Goal: Find specific page/section: Find specific page/section

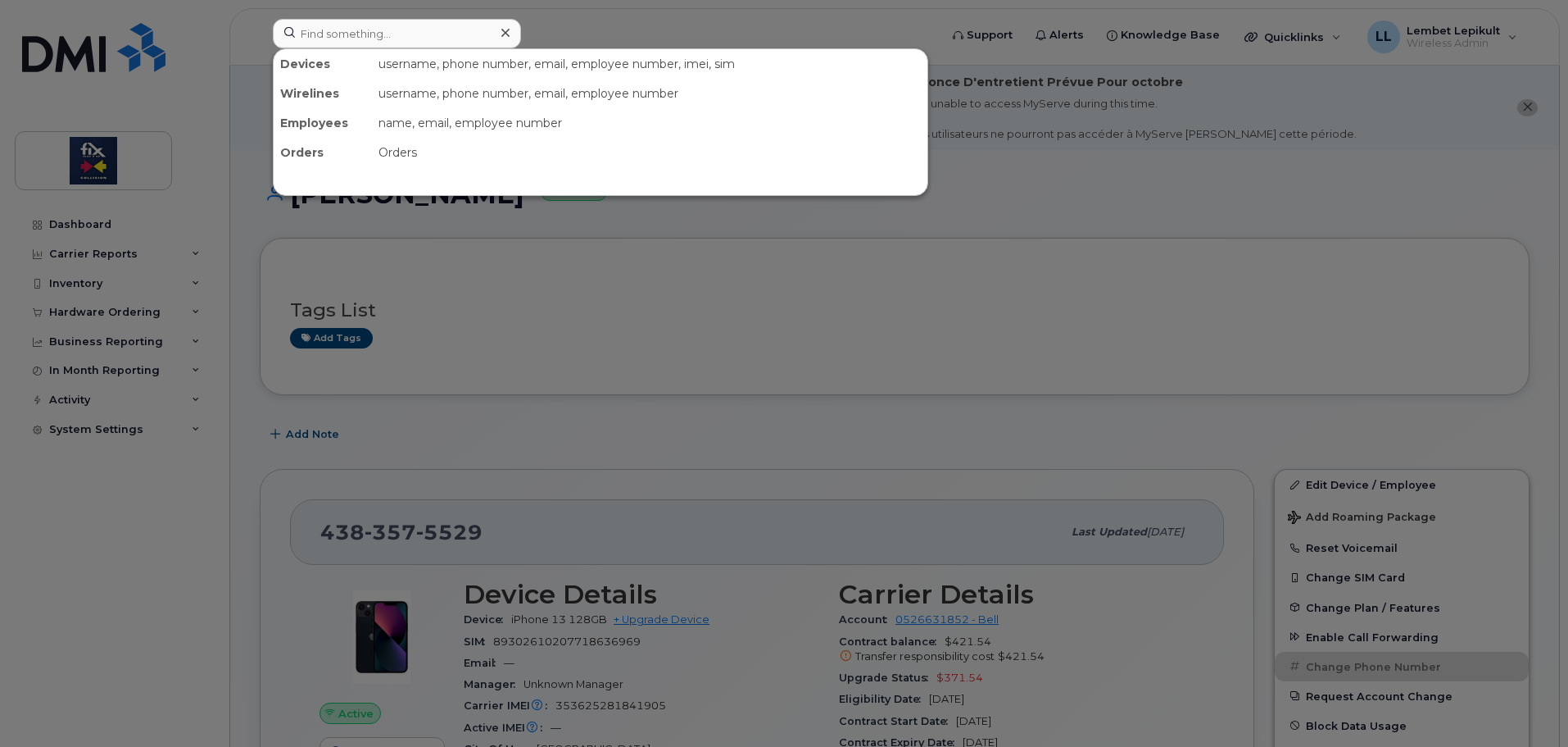
click at [467, 36] on input at bounding box center [397, 34] width 248 height 30
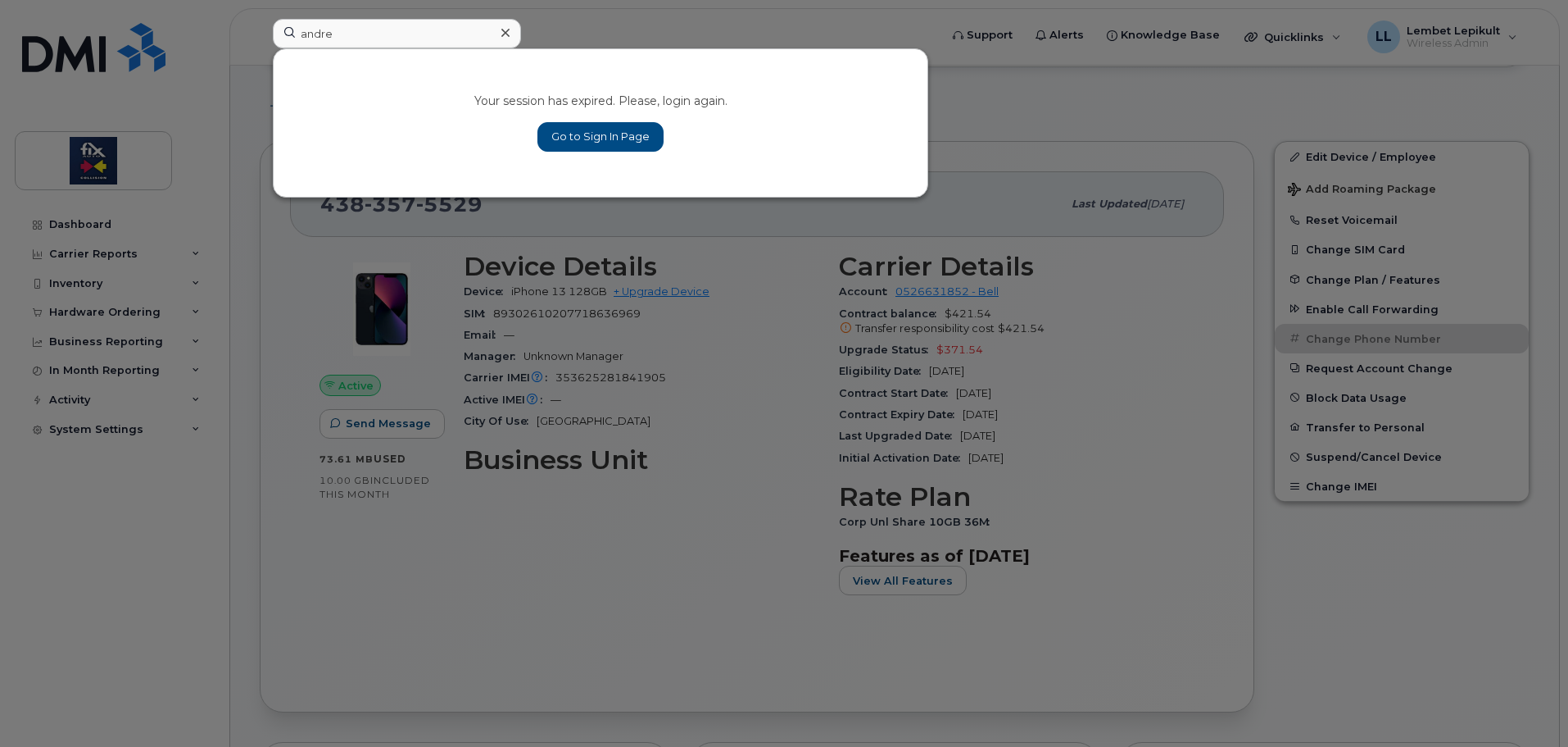
type input "andre"
click at [607, 138] on link "Go to Sign In Page" at bounding box center [600, 137] width 127 height 30
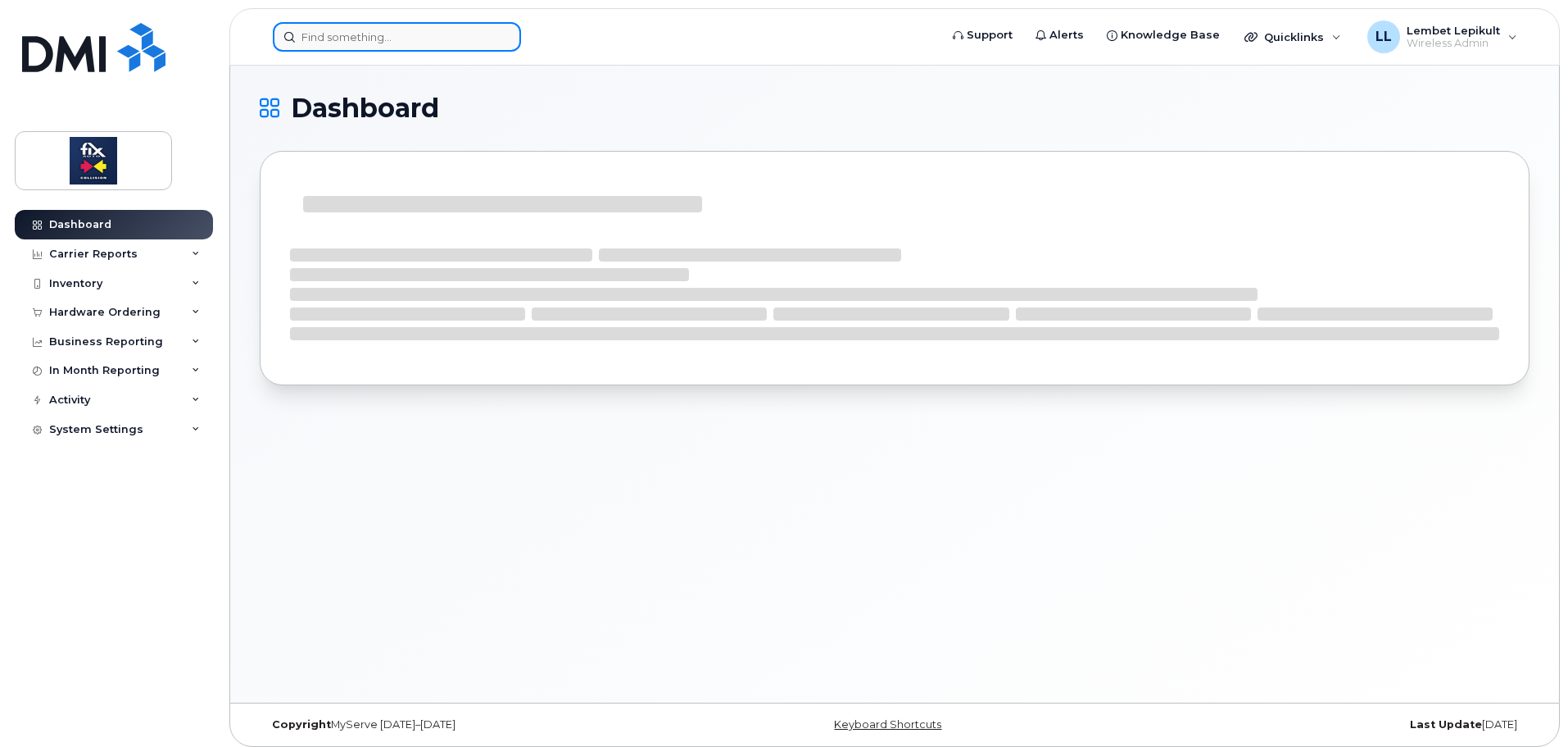
click at [325, 31] on input at bounding box center [397, 37] width 248 height 30
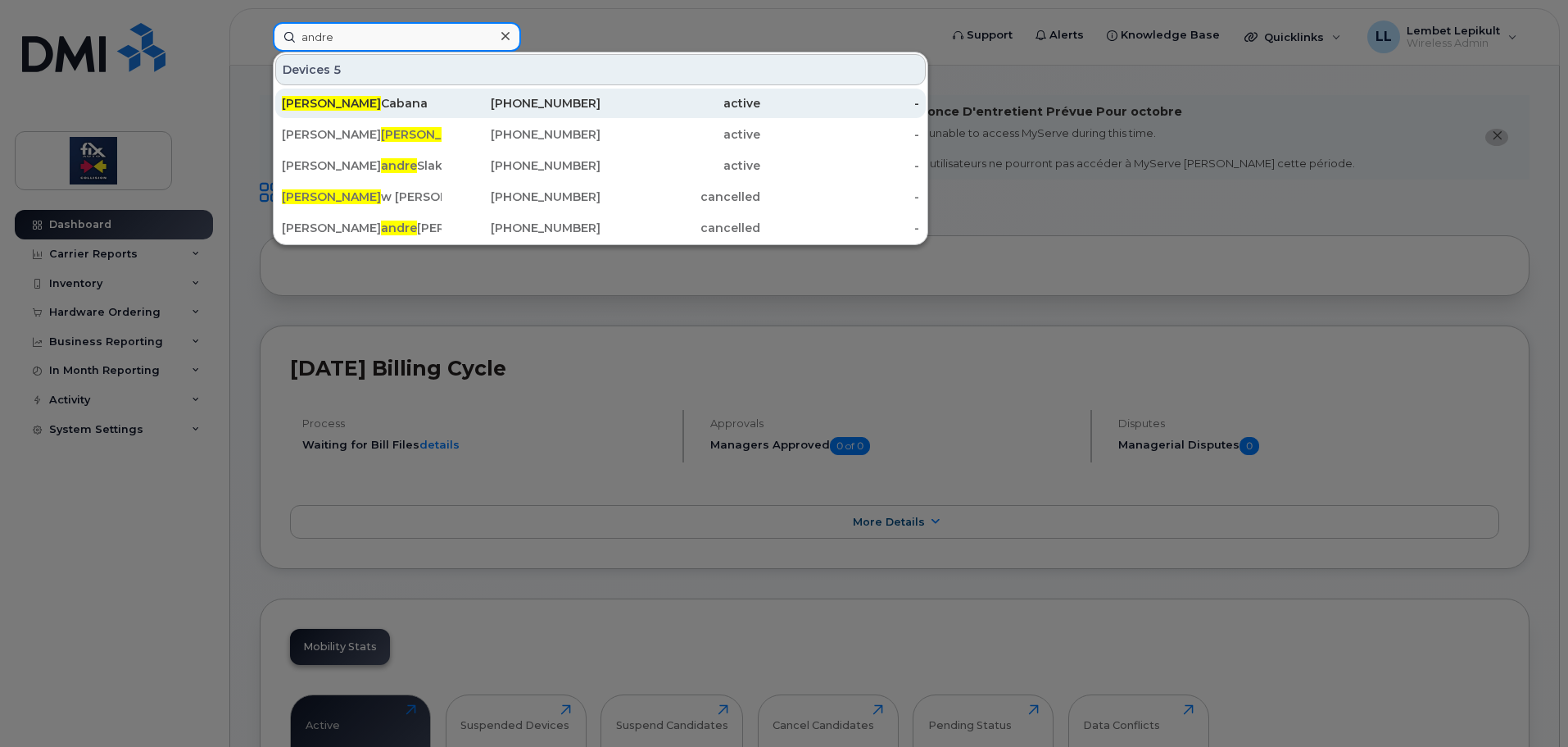
type input "andre"
click at [394, 94] on div "Andre Cabana" at bounding box center [361, 103] width 160 height 30
